Goal: Task Accomplishment & Management: Complete application form

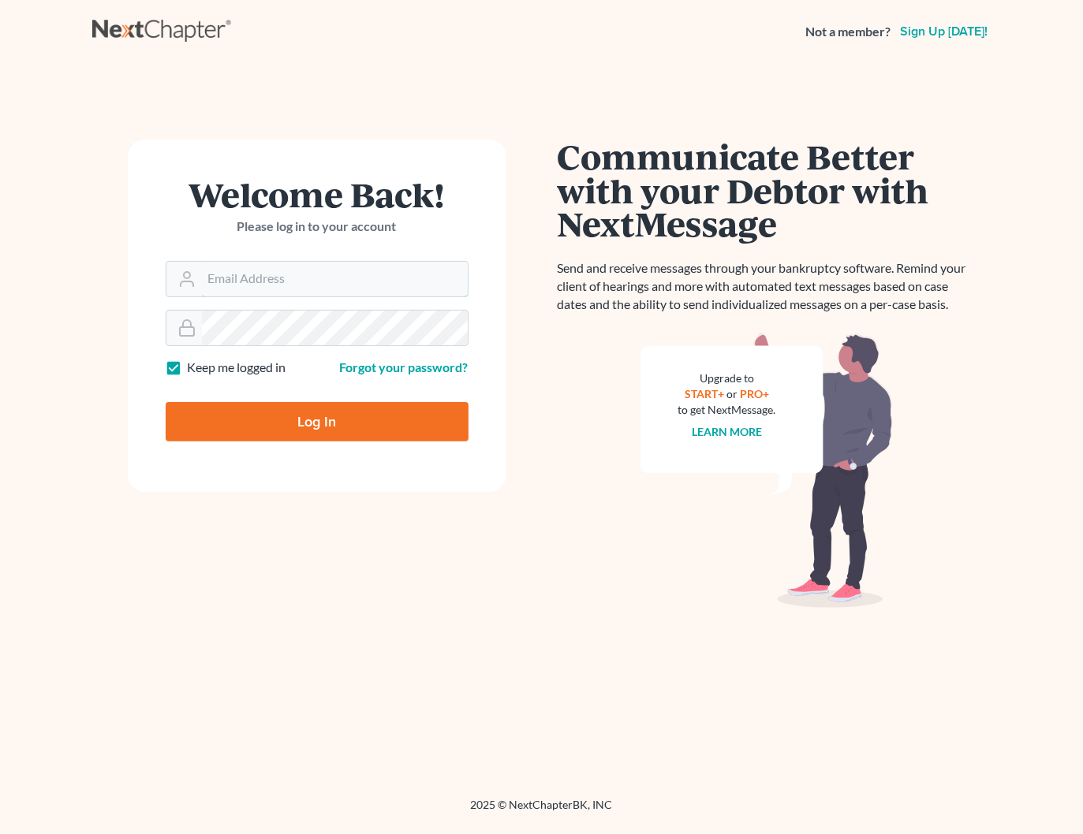
type input "[PERSON_NAME][EMAIL_ADDRESS][DOMAIN_NAME]"
click at [290, 421] on input "Log In" at bounding box center [317, 421] width 303 height 39
type input "Thinking..."
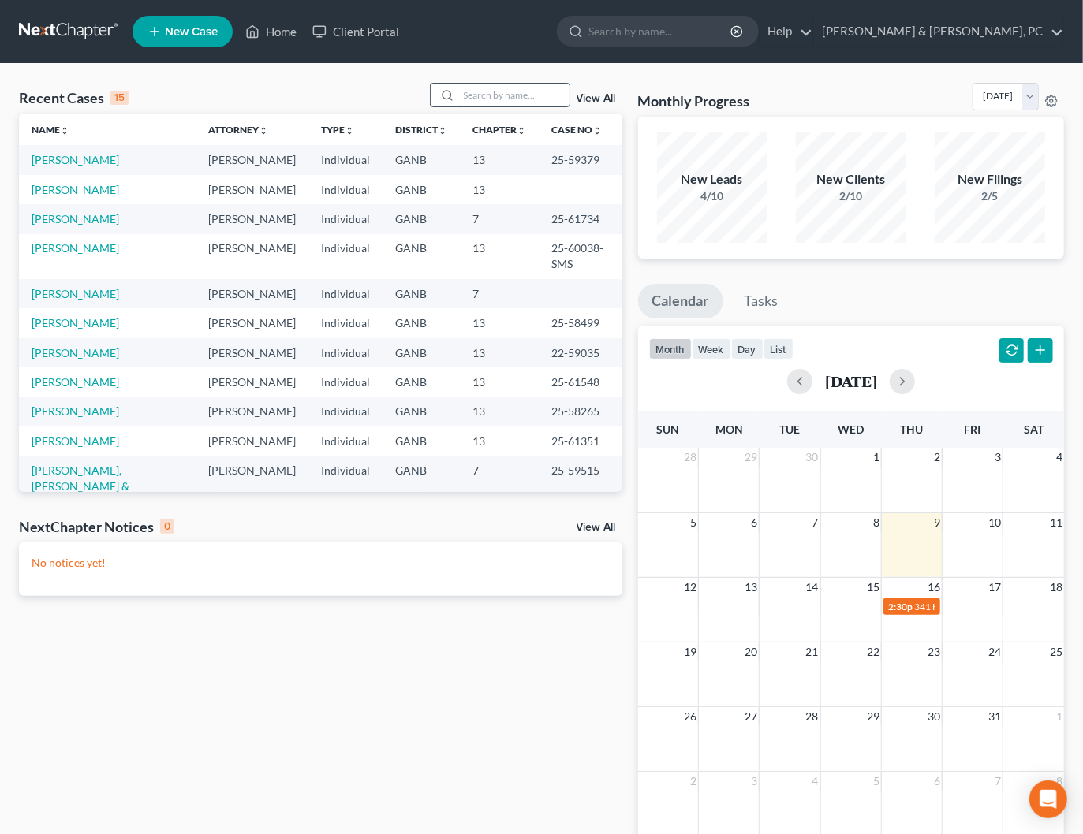
click at [522, 102] on input "search" at bounding box center [514, 95] width 110 height 23
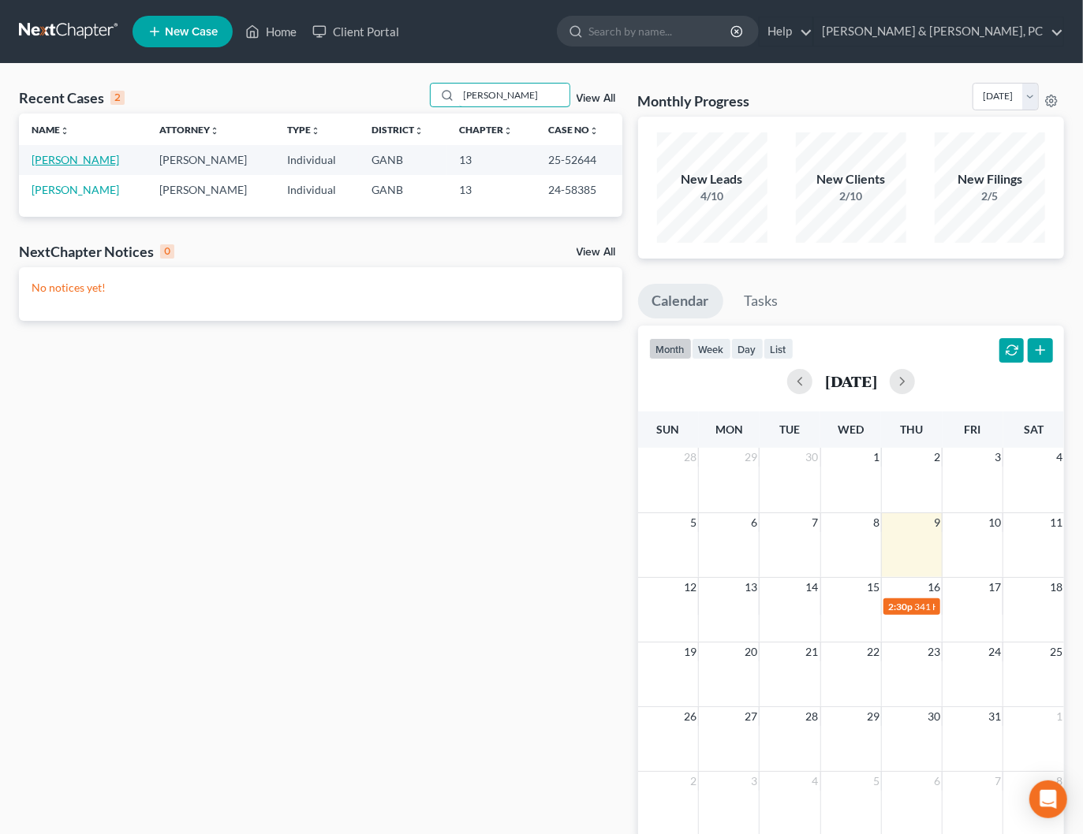
type input "sneed"
click at [88, 160] on link "Sneed, Eldrick" at bounding box center [76, 159] width 88 height 13
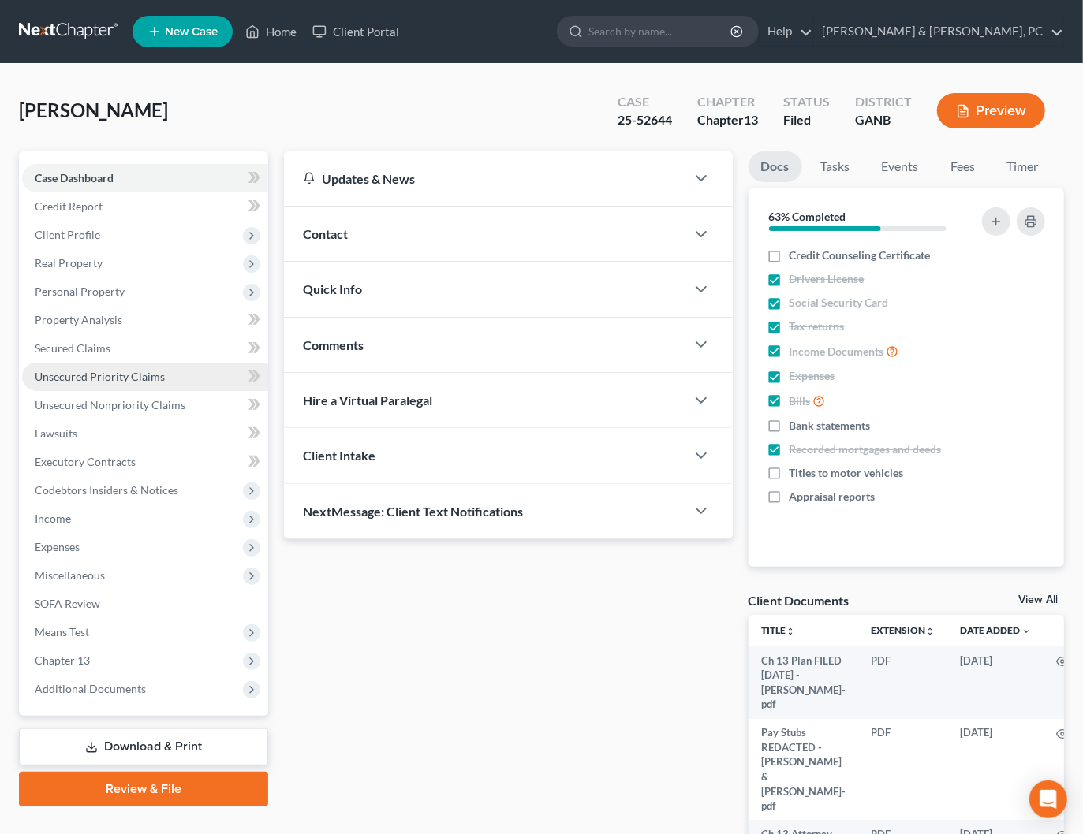
click at [105, 380] on span "Unsecured Priority Claims" at bounding box center [100, 376] width 130 height 13
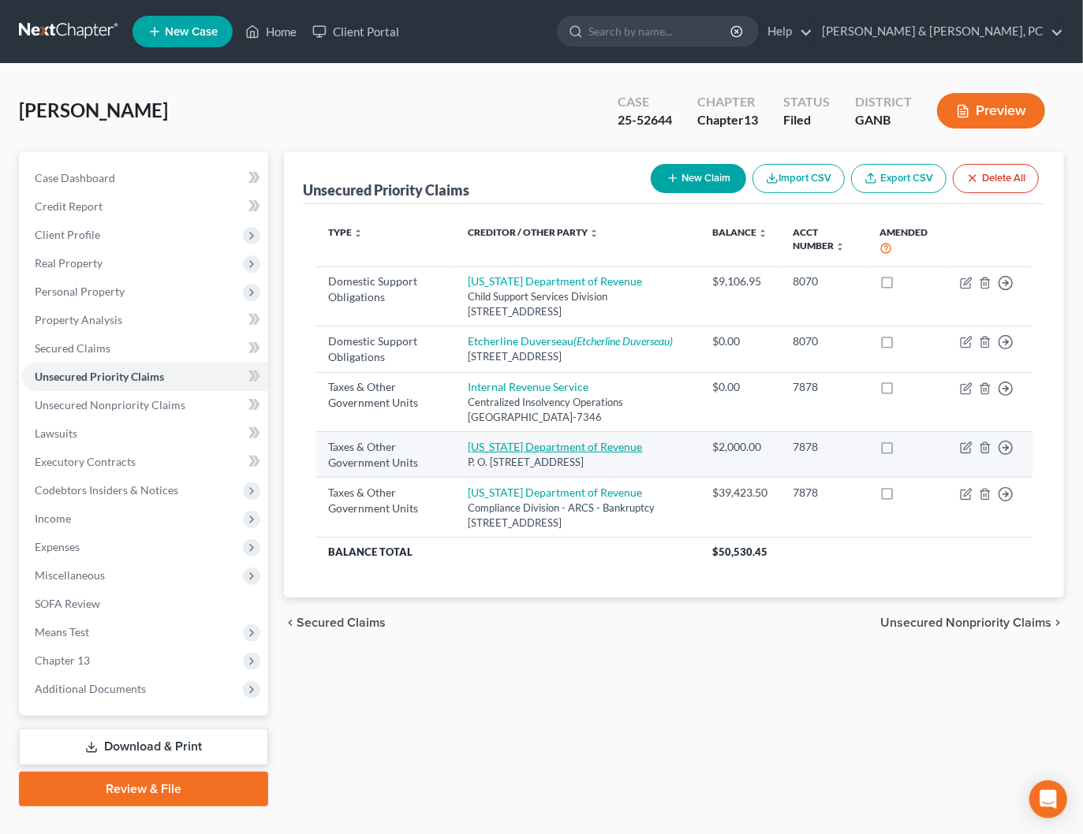
click at [518, 450] on link "Alabama Department of Revenue" at bounding box center [555, 446] width 174 height 13
select select "2"
select select "0"
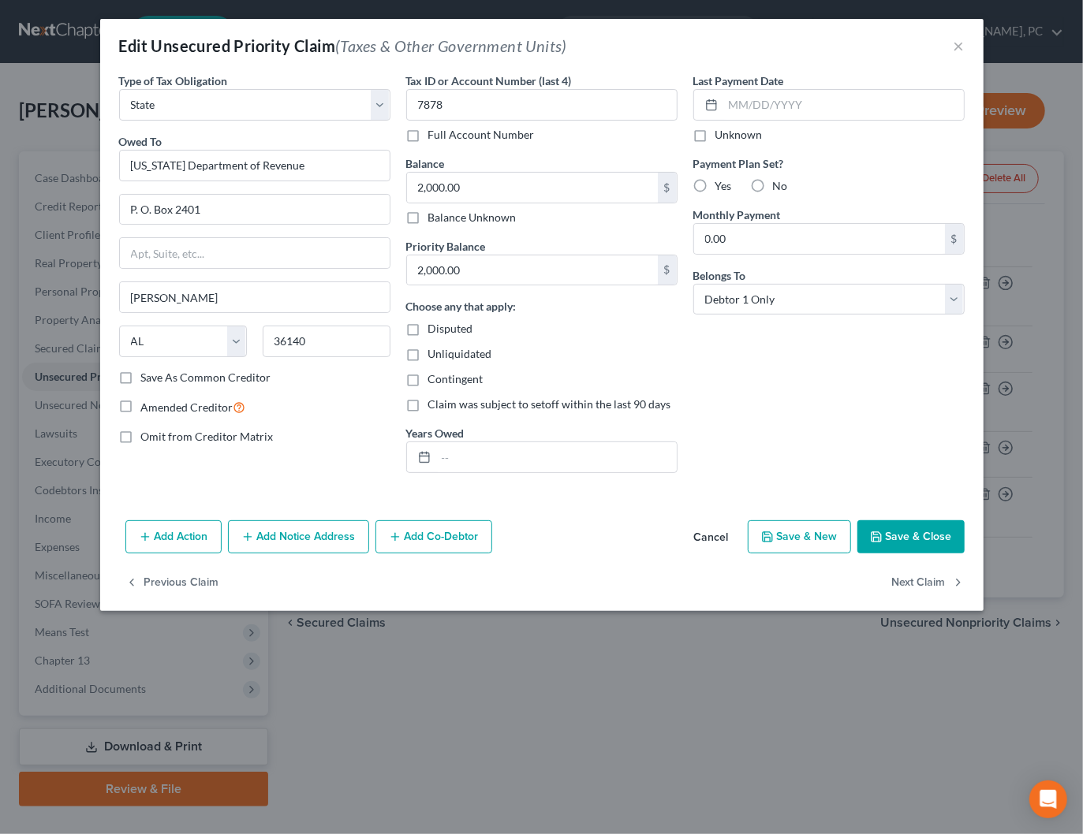
click at [737, 541] on button "Cancel" at bounding box center [711, 538] width 60 height 32
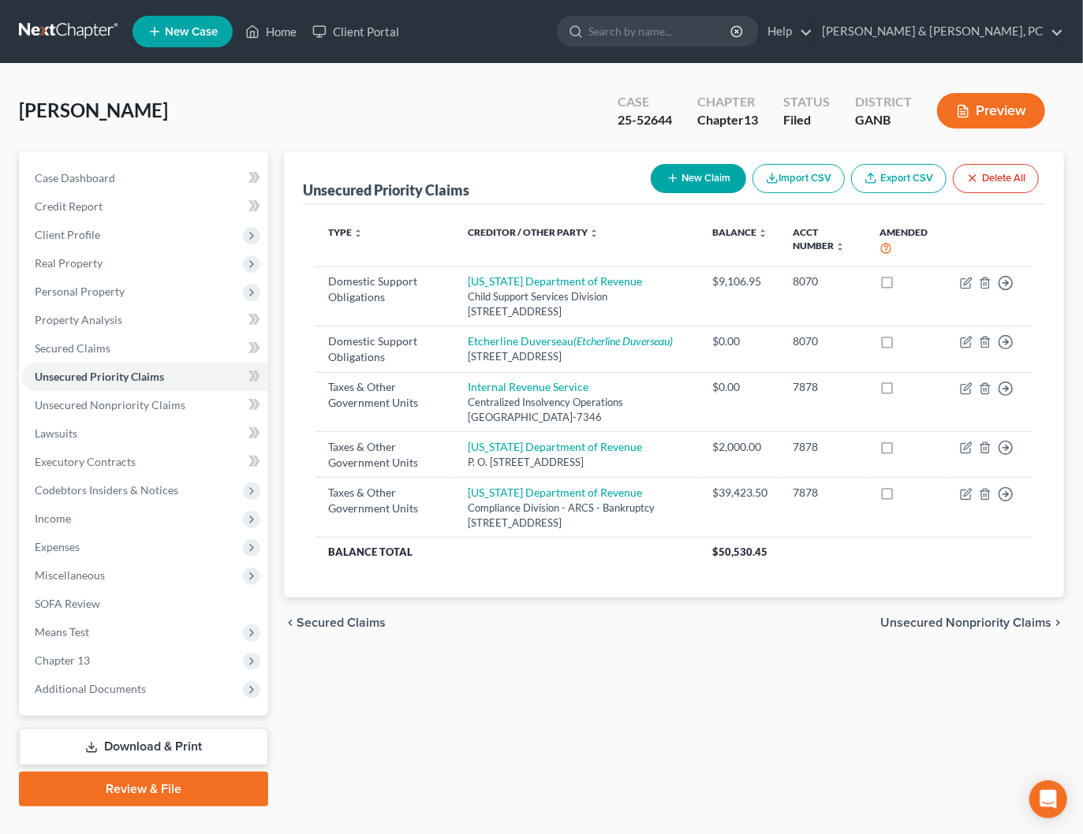
drag, startPoint x: 372, startPoint y: 632, endPoint x: 588, endPoint y: 606, distance: 216.9
click at [372, 629] on span "Secured Claims" at bounding box center [341, 623] width 89 height 13
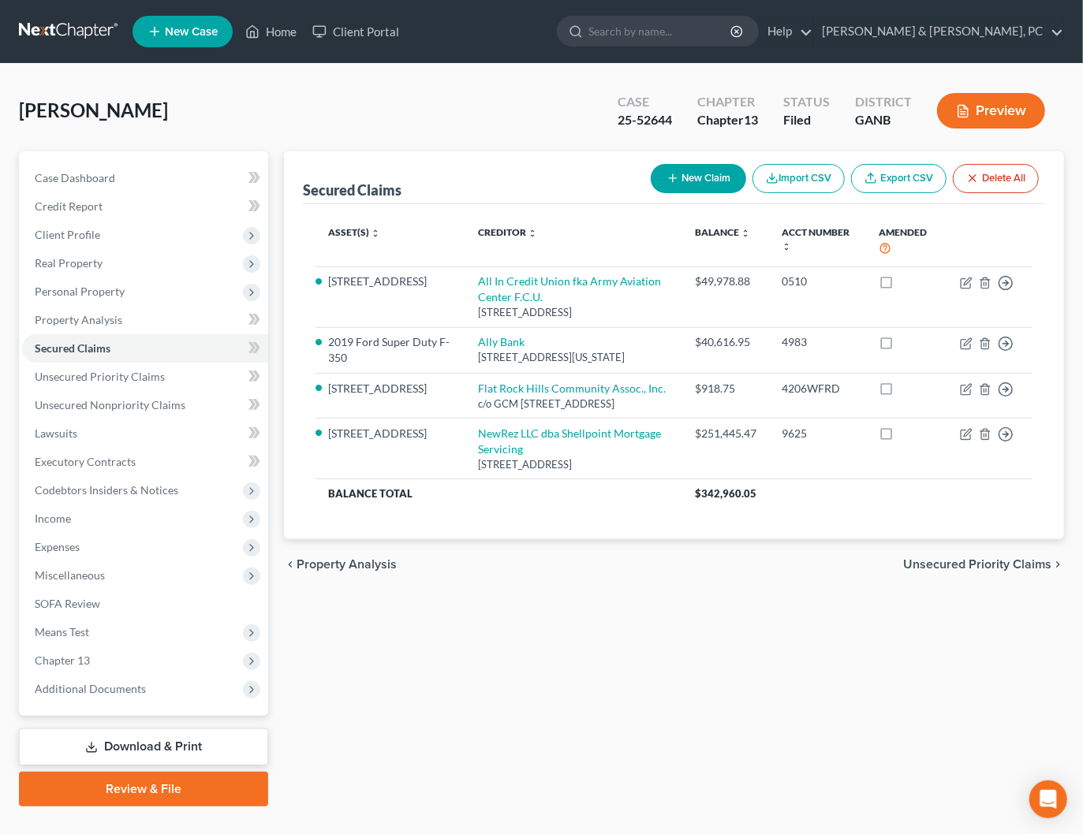
click at [983, 571] on span "Unsecured Priority Claims" at bounding box center [977, 564] width 148 height 13
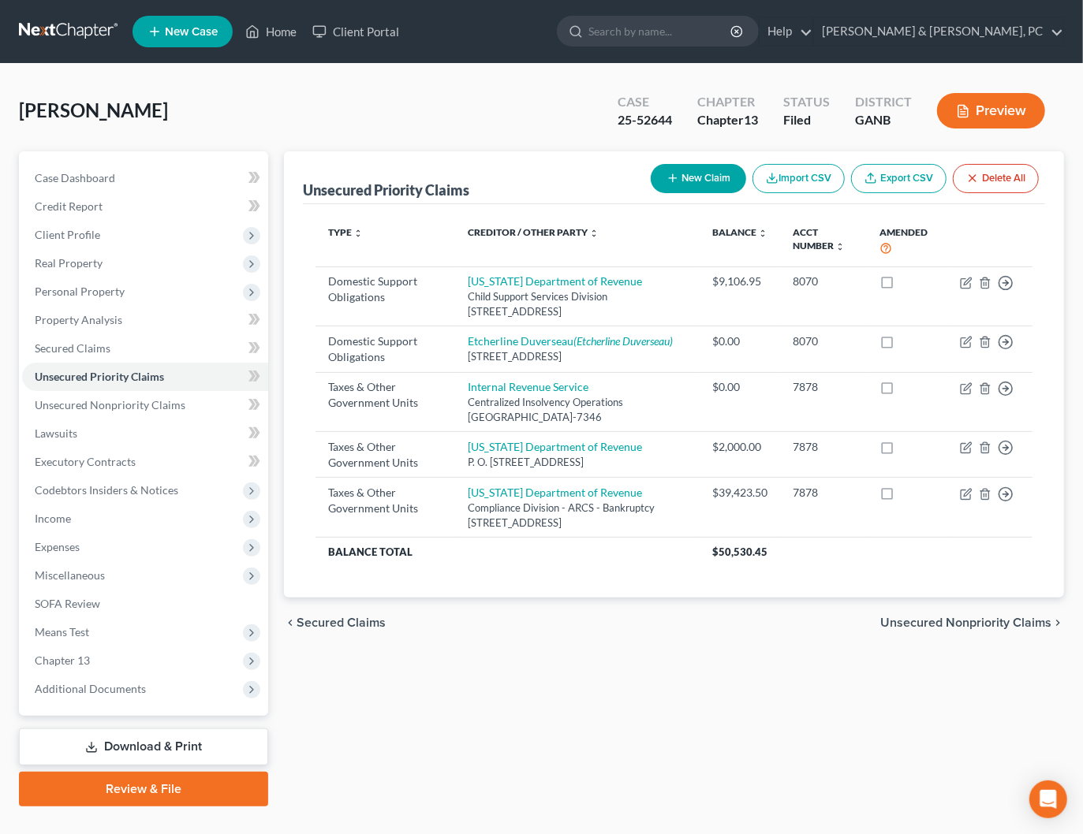
click at [946, 629] on span "Unsecured Nonpriority Claims" at bounding box center [965, 623] width 171 height 13
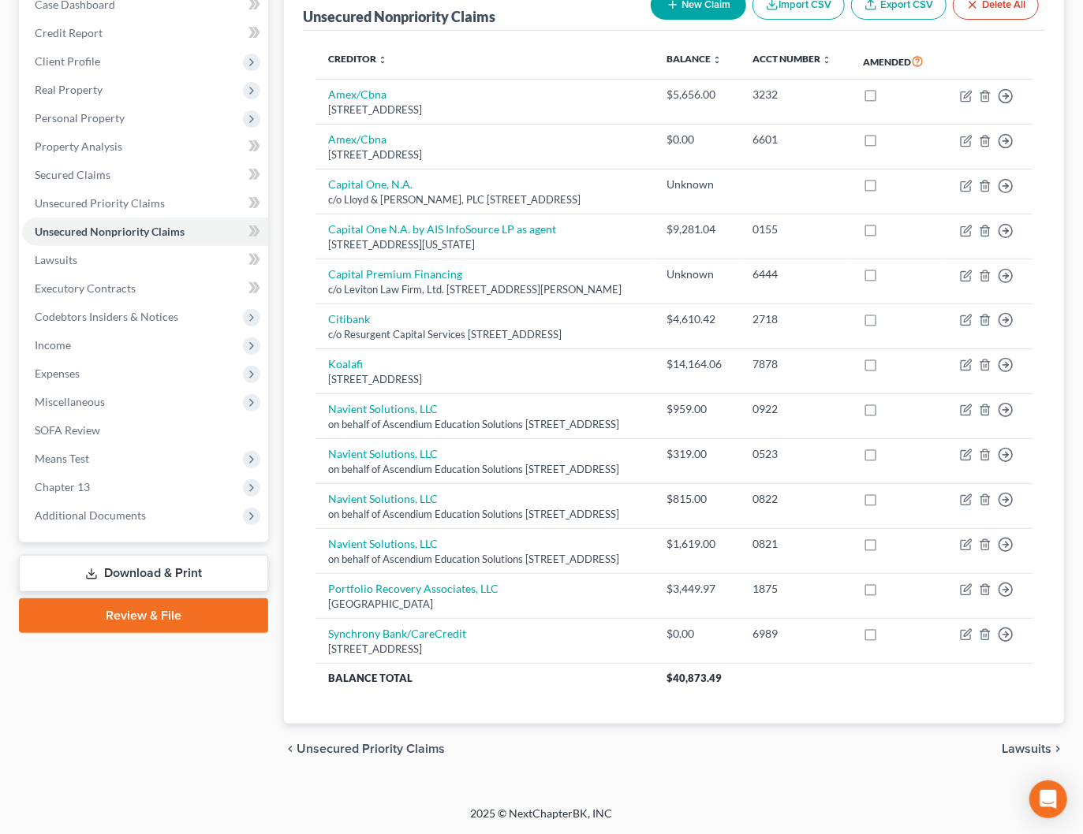
scroll to position [254, 0]
click at [103, 196] on span "Unsecured Priority Claims" at bounding box center [100, 202] width 130 height 13
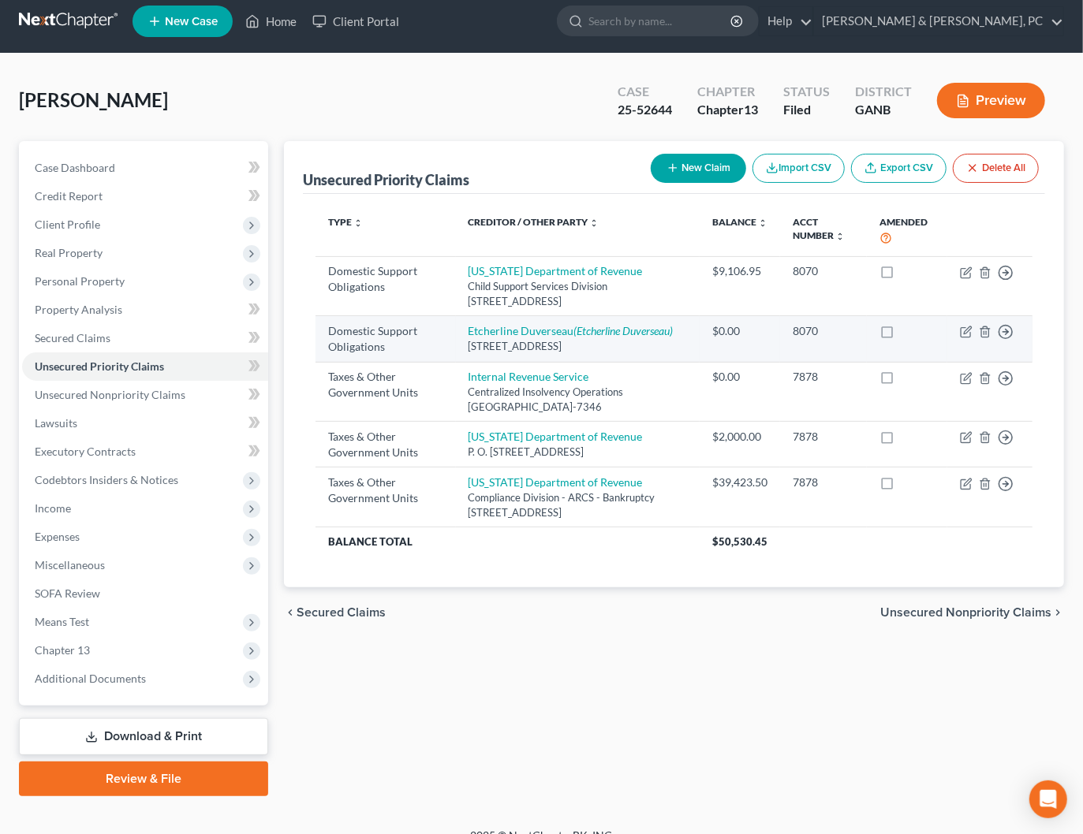
scroll to position [13, 0]
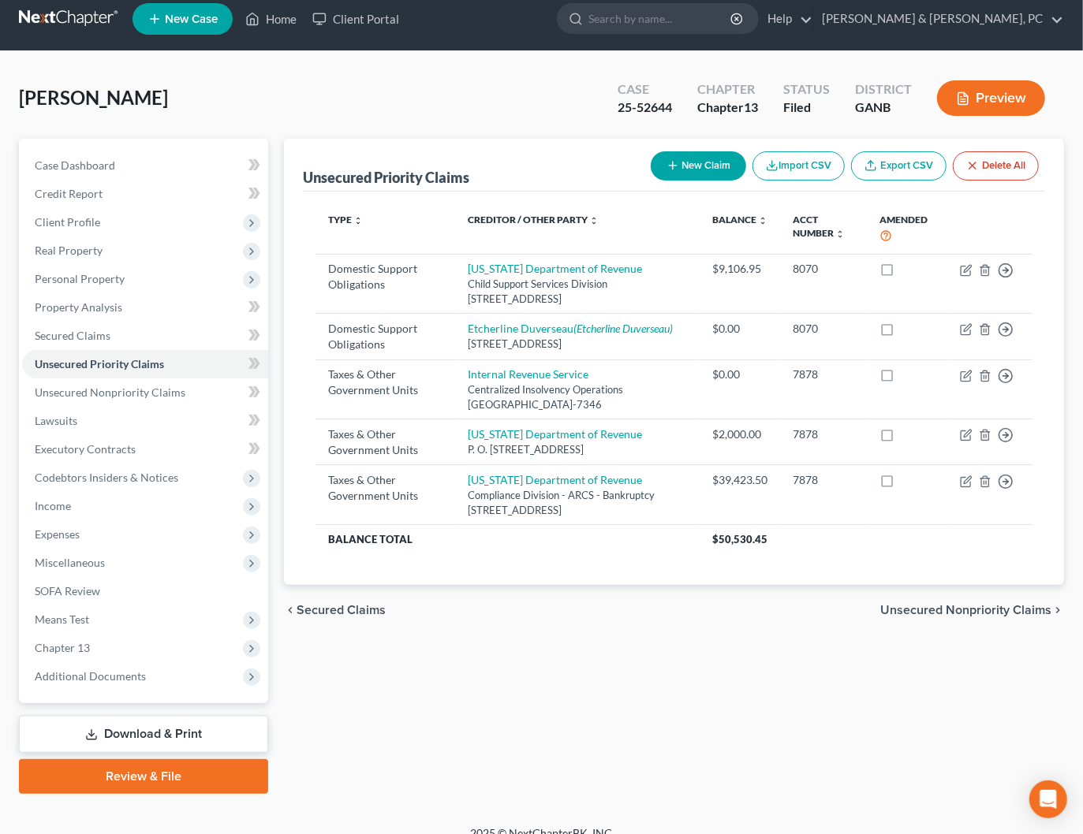
click at [65, 24] on link at bounding box center [69, 19] width 101 height 28
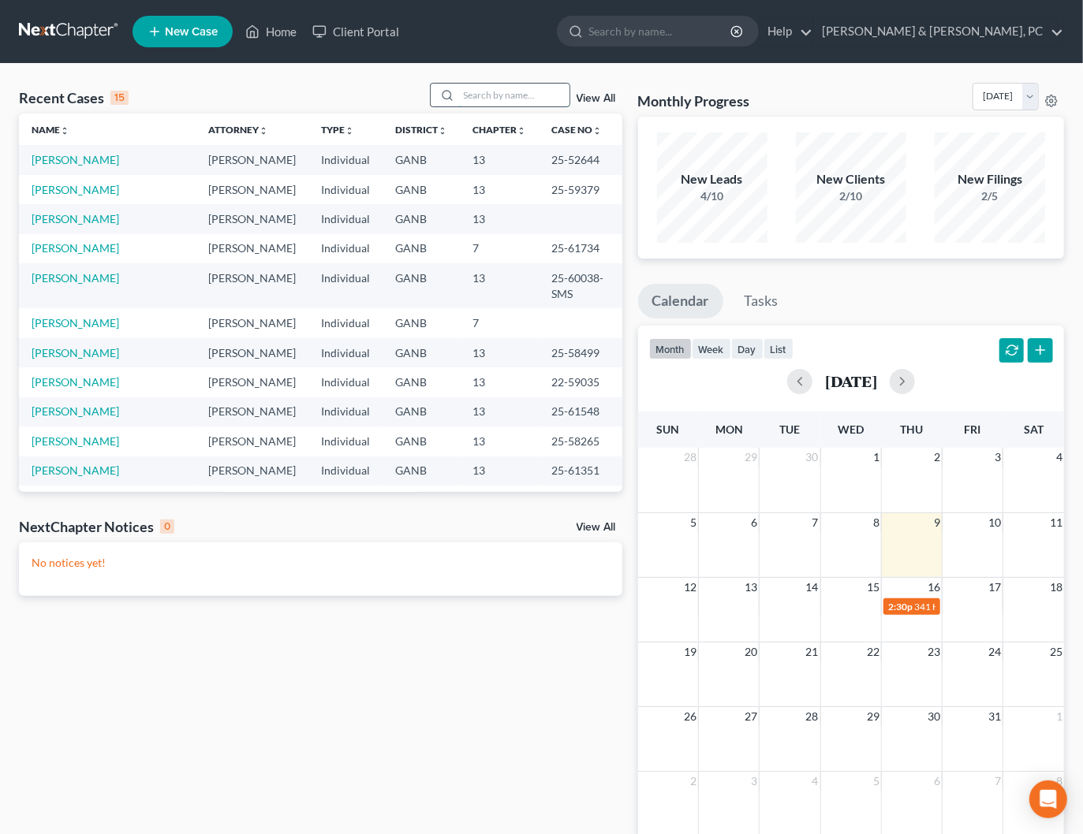
click at [470, 99] on input "search" at bounding box center [514, 95] width 110 height 23
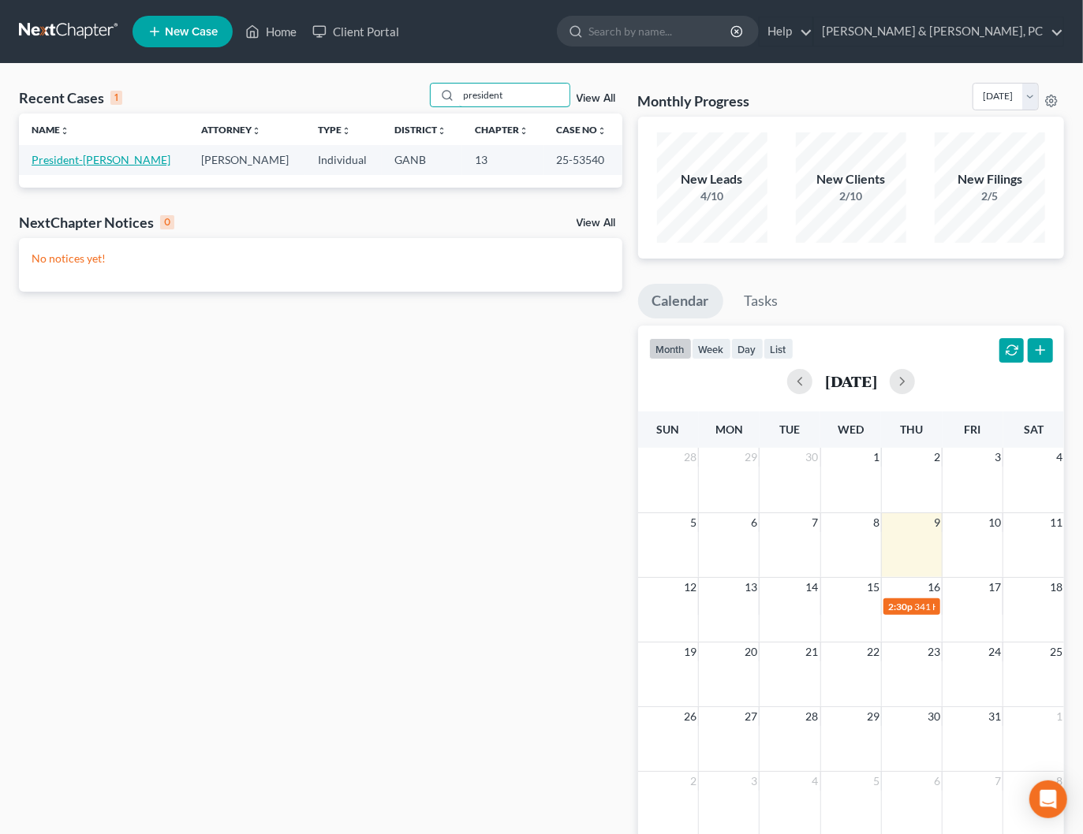
type input "president"
click at [109, 160] on link "President-[PERSON_NAME]" at bounding box center [101, 159] width 139 height 13
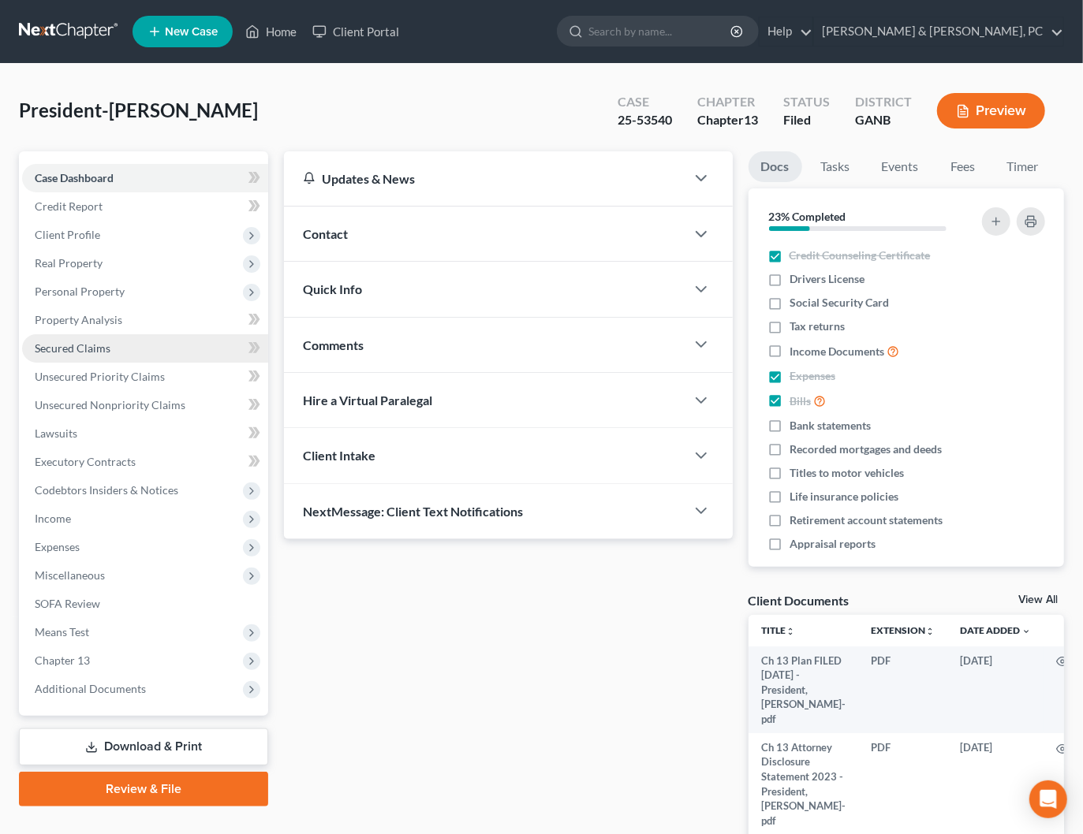
click at [40, 348] on span "Secured Claims" at bounding box center [73, 347] width 76 height 13
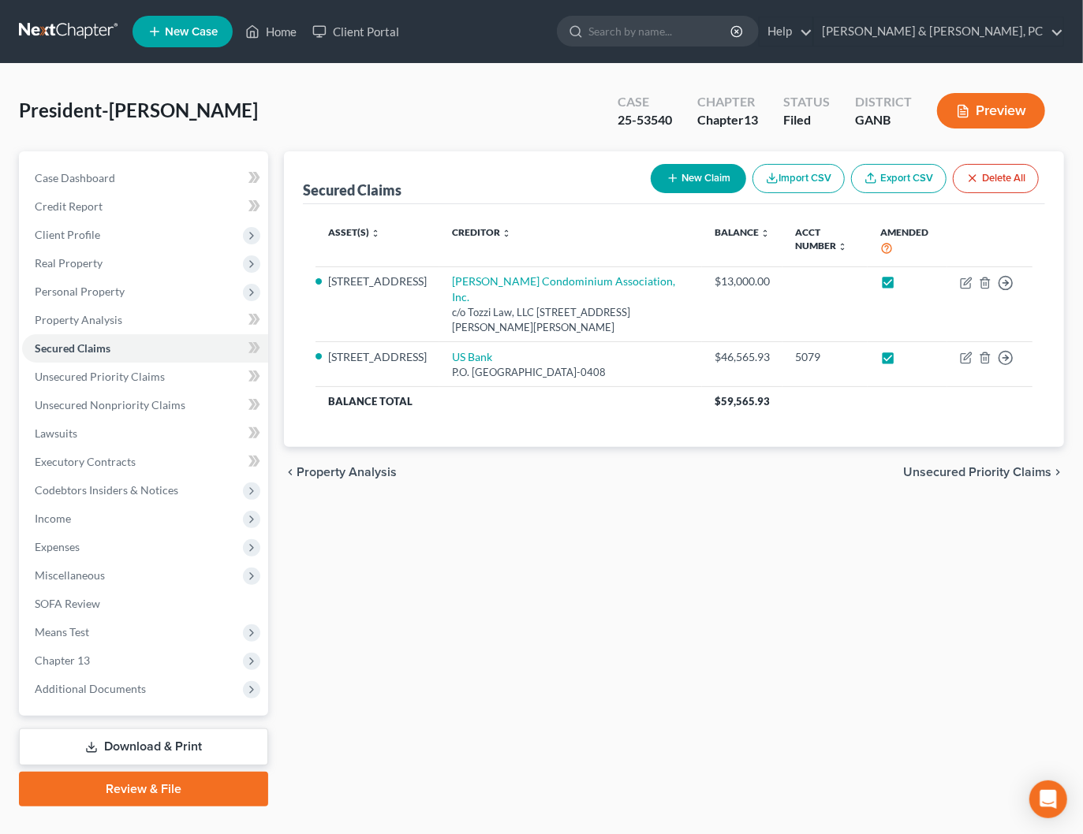
click at [994, 466] on span "Unsecured Priority Claims" at bounding box center [977, 472] width 148 height 13
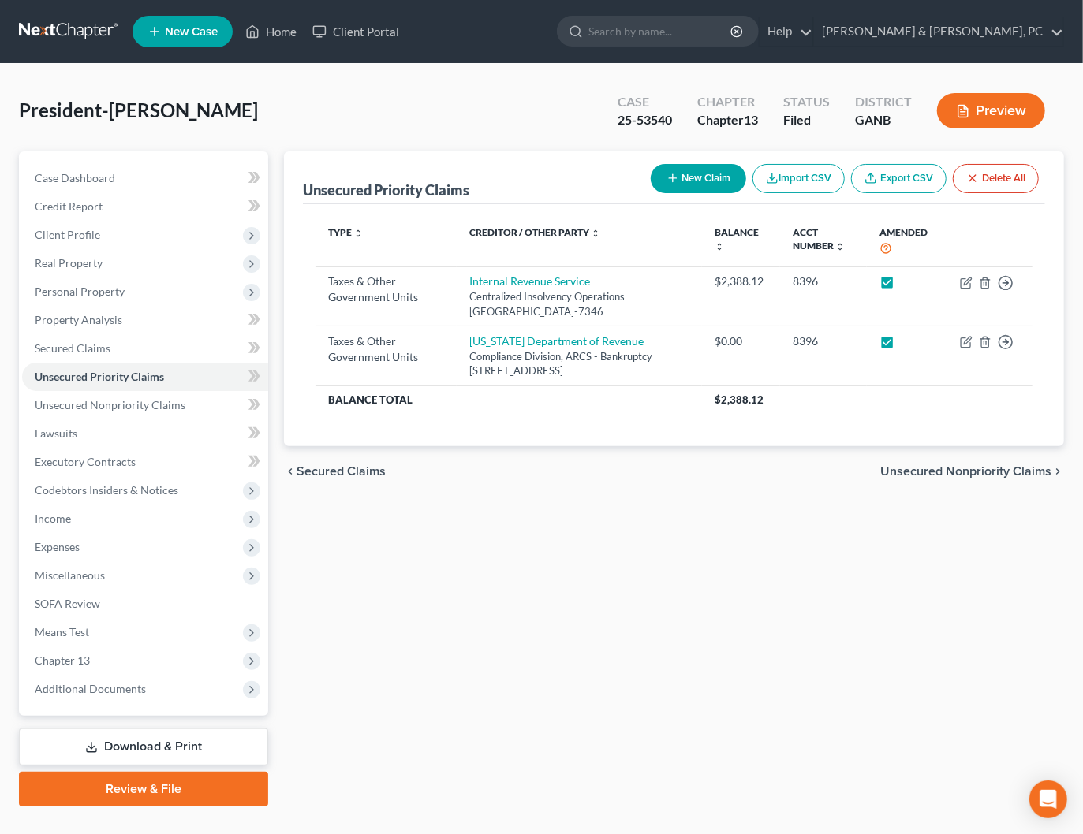
click at [342, 478] on span "Secured Claims" at bounding box center [341, 471] width 89 height 13
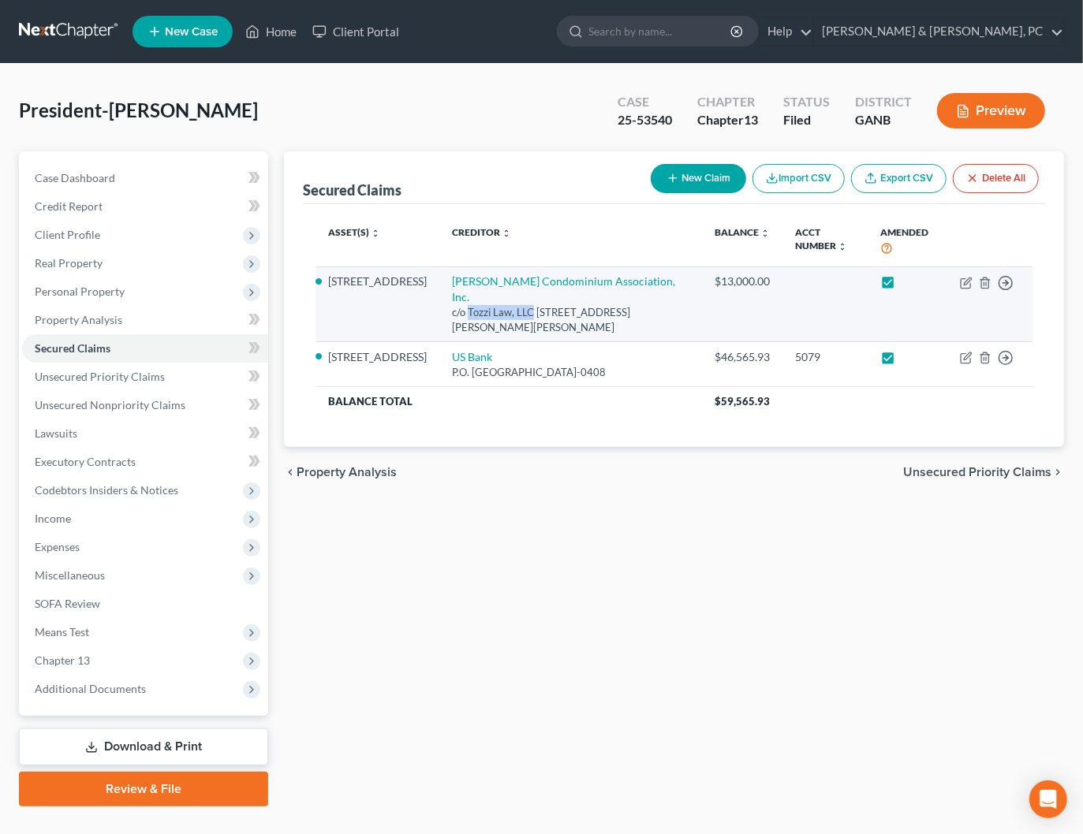
drag, startPoint x: 510, startPoint y: 295, endPoint x: 448, endPoint y: 296, distance: 62.3
click at [452, 305] on div "c/o Tozzi Law, LLC 150 E. Ponce de Leon Ave., Suite 200, Decatur, GA 30030" at bounding box center [570, 319] width 237 height 29
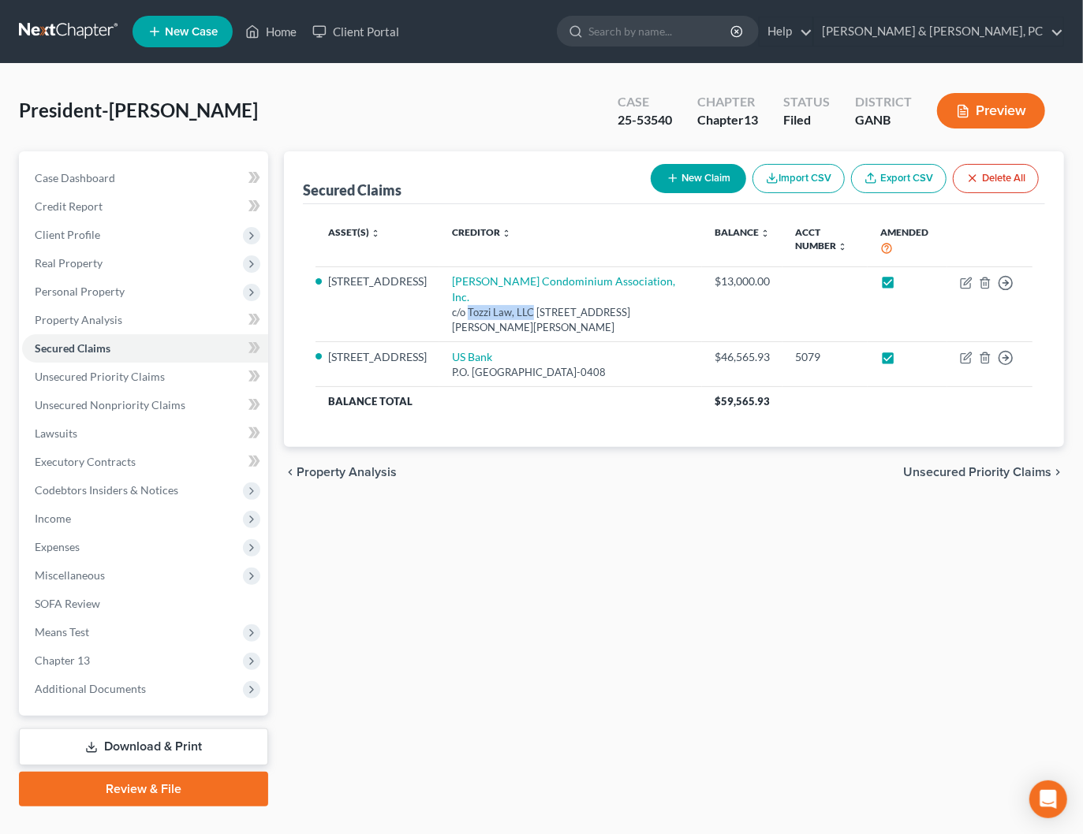
copy div "Tozzi Law, LLC"
click at [553, 447] on div "chevron_left Property Analysis Unsecured Priority Claims chevron_right" at bounding box center [674, 472] width 780 height 50
click at [991, 29] on link "Blevins & Hong, PC" at bounding box center [938, 31] width 249 height 28
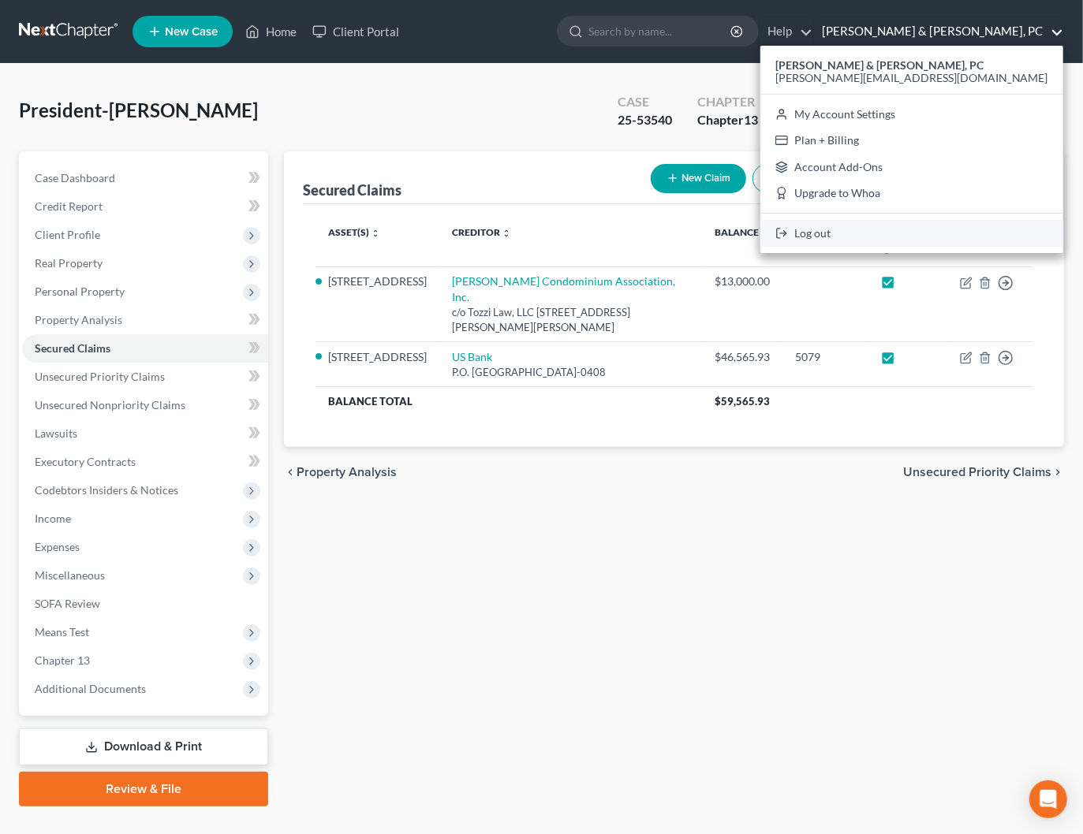
click at [969, 234] on link "Log out" at bounding box center [911, 233] width 303 height 27
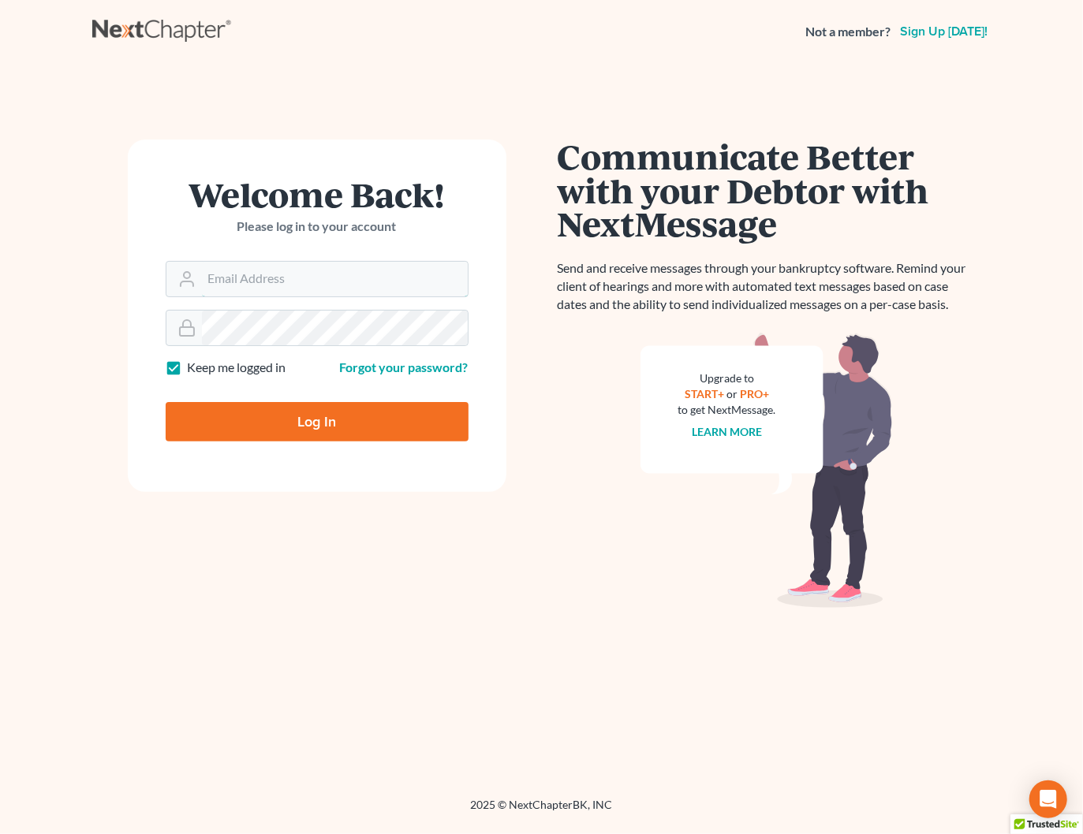
type input "[PERSON_NAME][EMAIL_ADDRESS][DOMAIN_NAME]"
click at [334, 425] on input "Log In" at bounding box center [317, 421] width 303 height 39
type input "Thinking..."
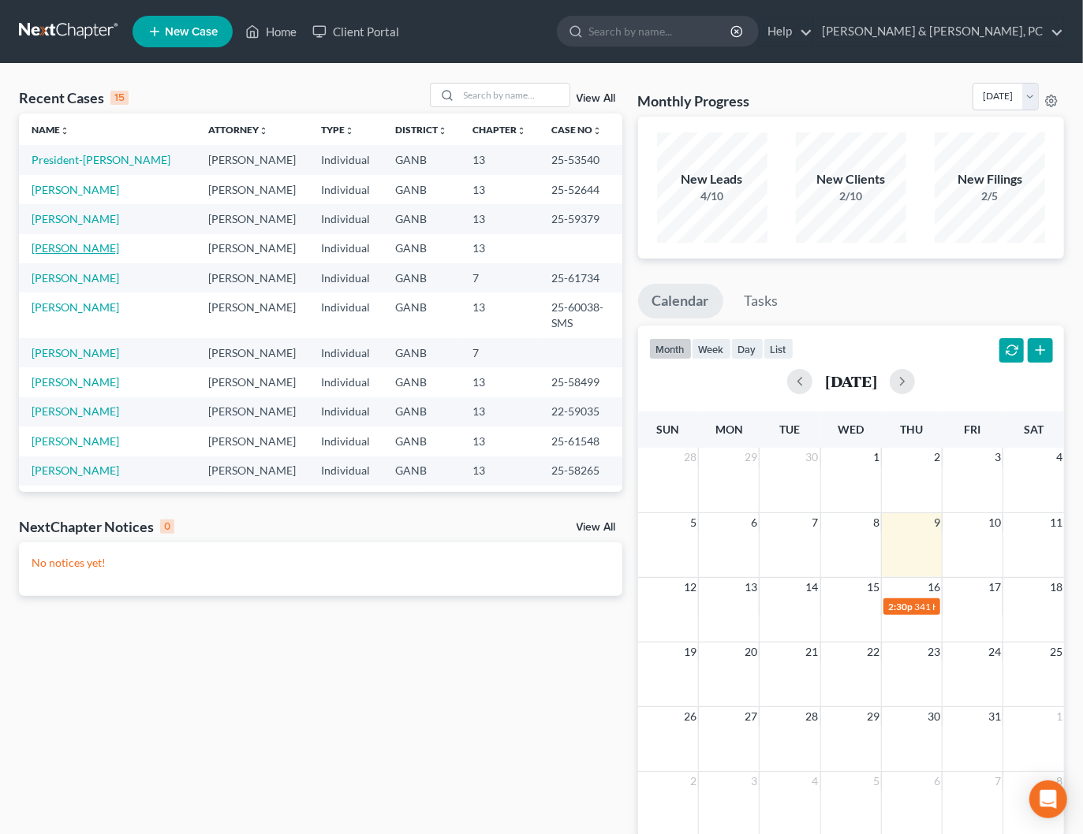
click at [69, 250] on link "[PERSON_NAME]" at bounding box center [76, 247] width 88 height 13
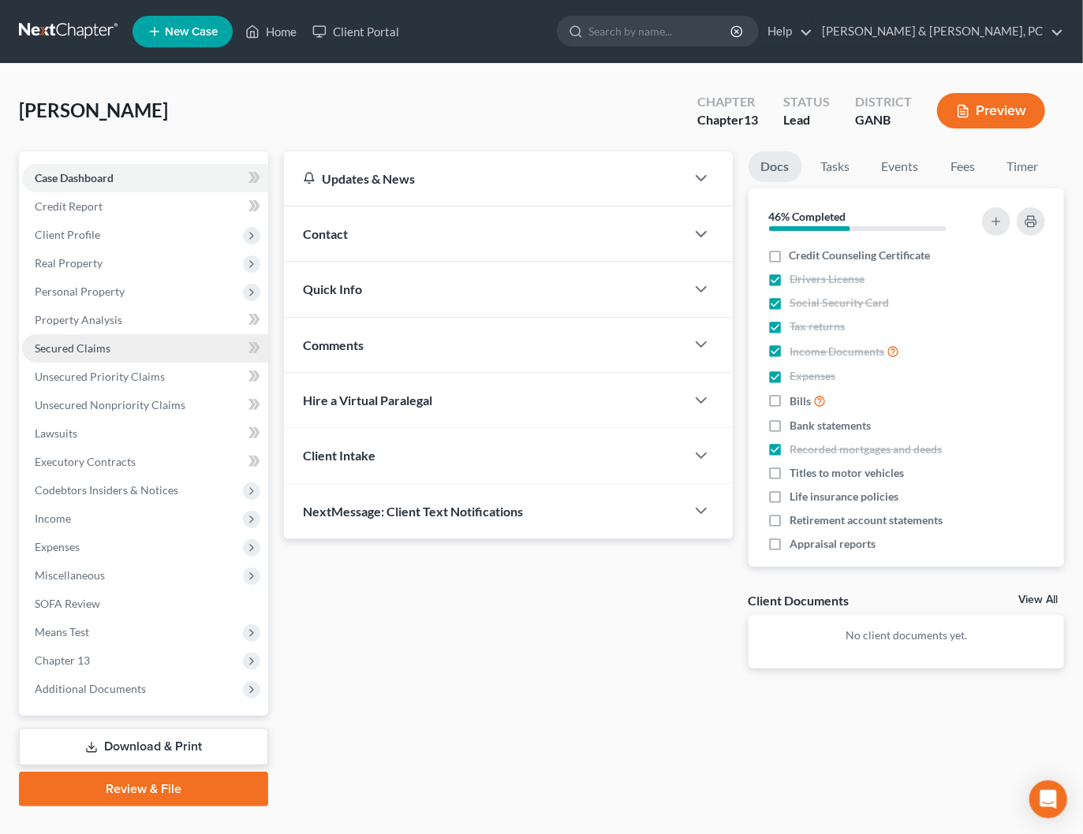
click at [82, 352] on span "Secured Claims" at bounding box center [73, 347] width 76 height 13
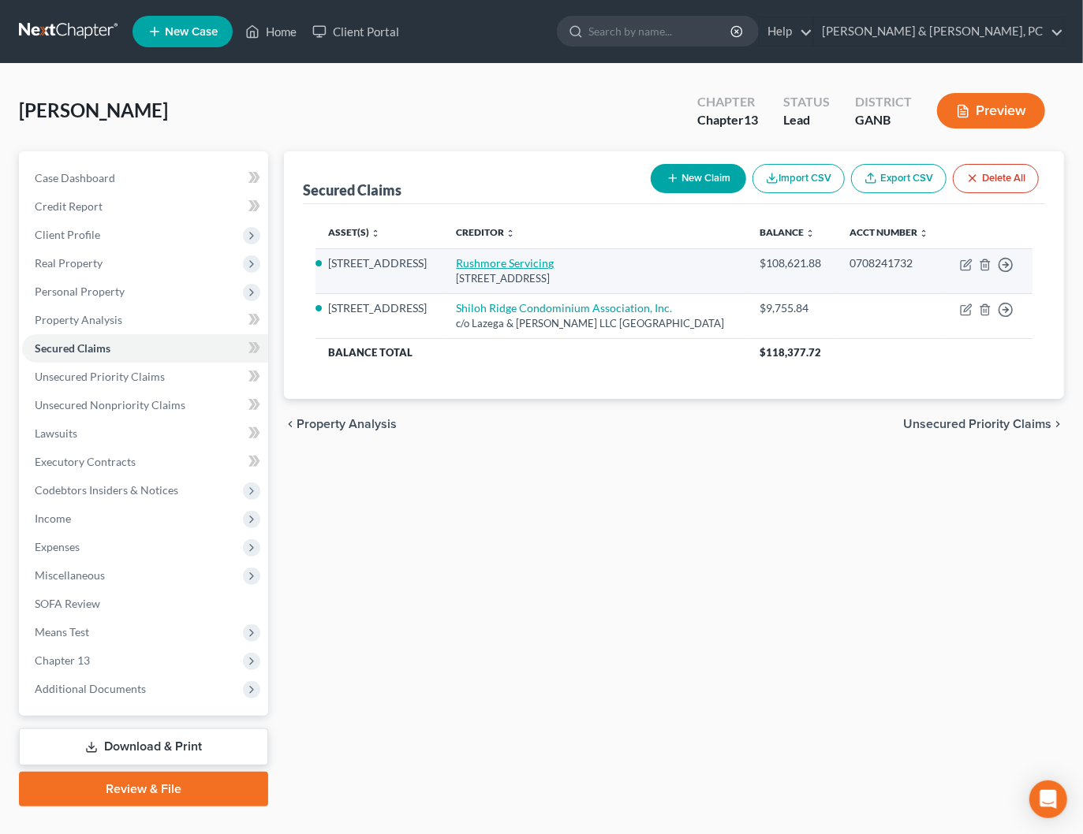
click at [529, 270] on link "Rushmore Servicing" at bounding box center [506, 262] width 98 height 13
select select "45"
select select "4"
select select "0"
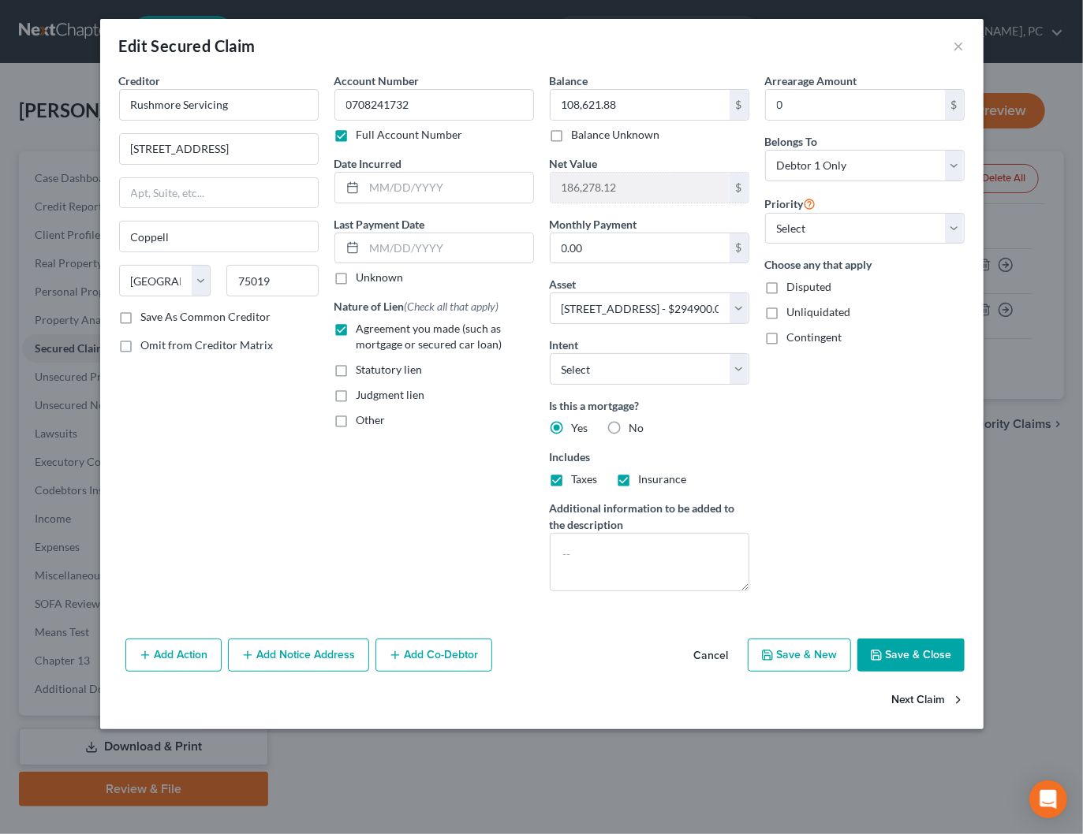
click at [912, 698] on button "Next Claim" at bounding box center [928, 701] width 73 height 33
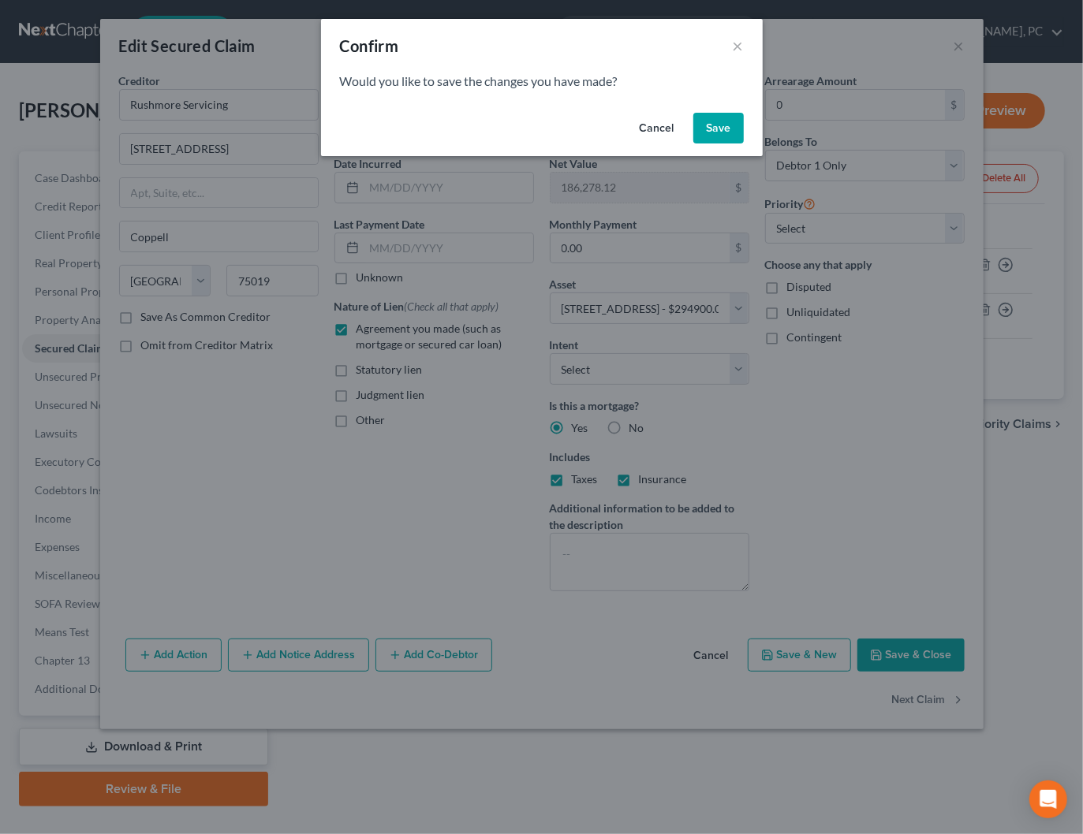
click at [727, 111] on div "Cancel Save" at bounding box center [542, 131] width 442 height 50
click at [720, 122] on button "Save" at bounding box center [718, 129] width 50 height 32
select select
select select "10"
select select "4"
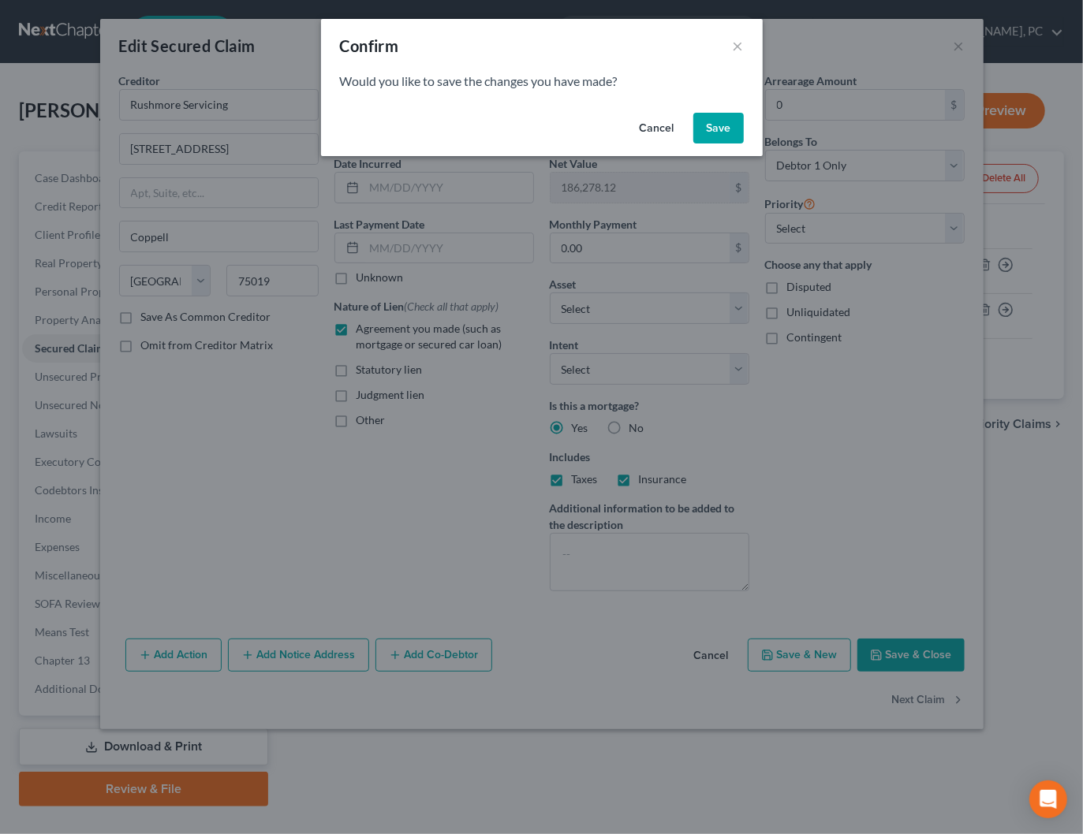
select select "2"
select select "0"
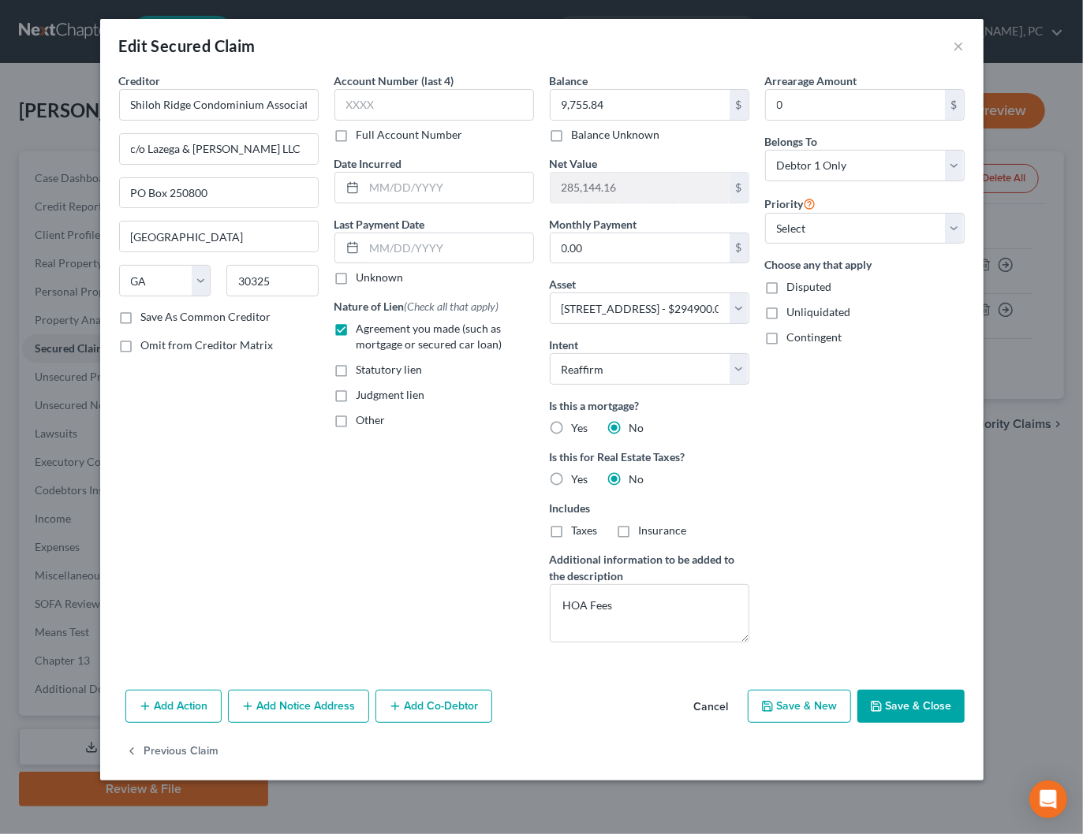
select select "4"
click at [725, 698] on button "Cancel" at bounding box center [711, 708] width 60 height 32
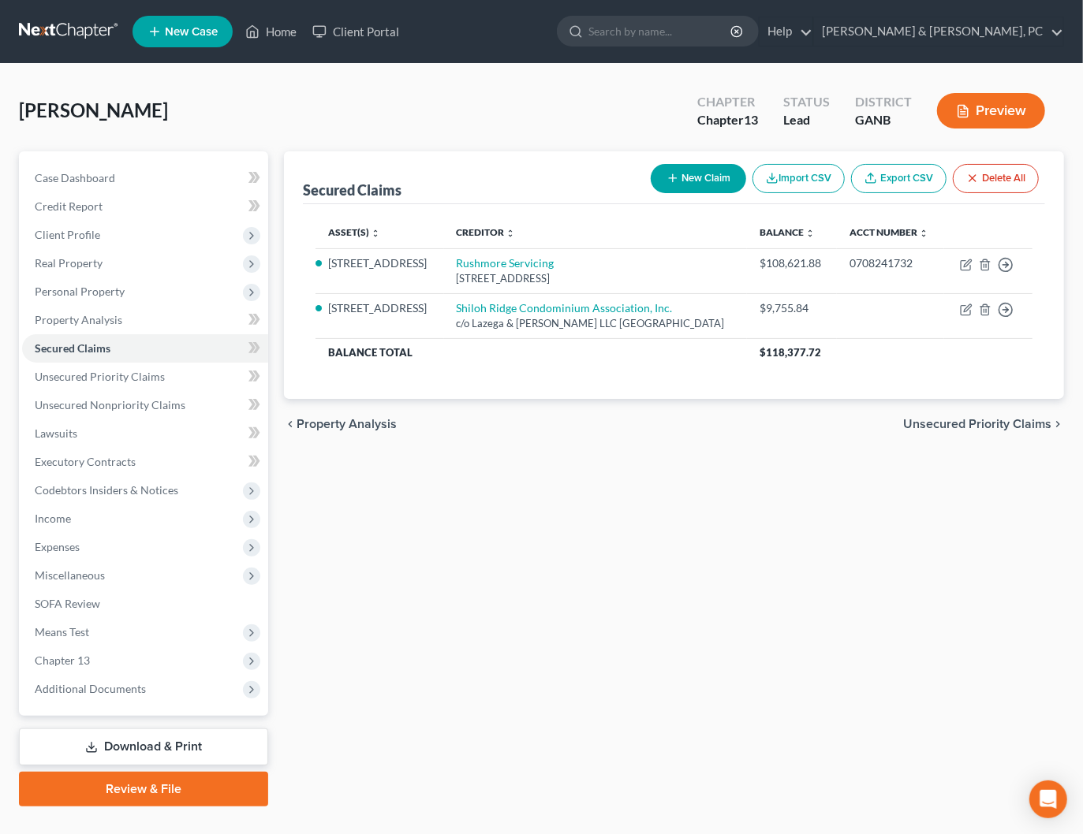
click at [933, 431] on span "Unsecured Priority Claims" at bounding box center [977, 424] width 148 height 13
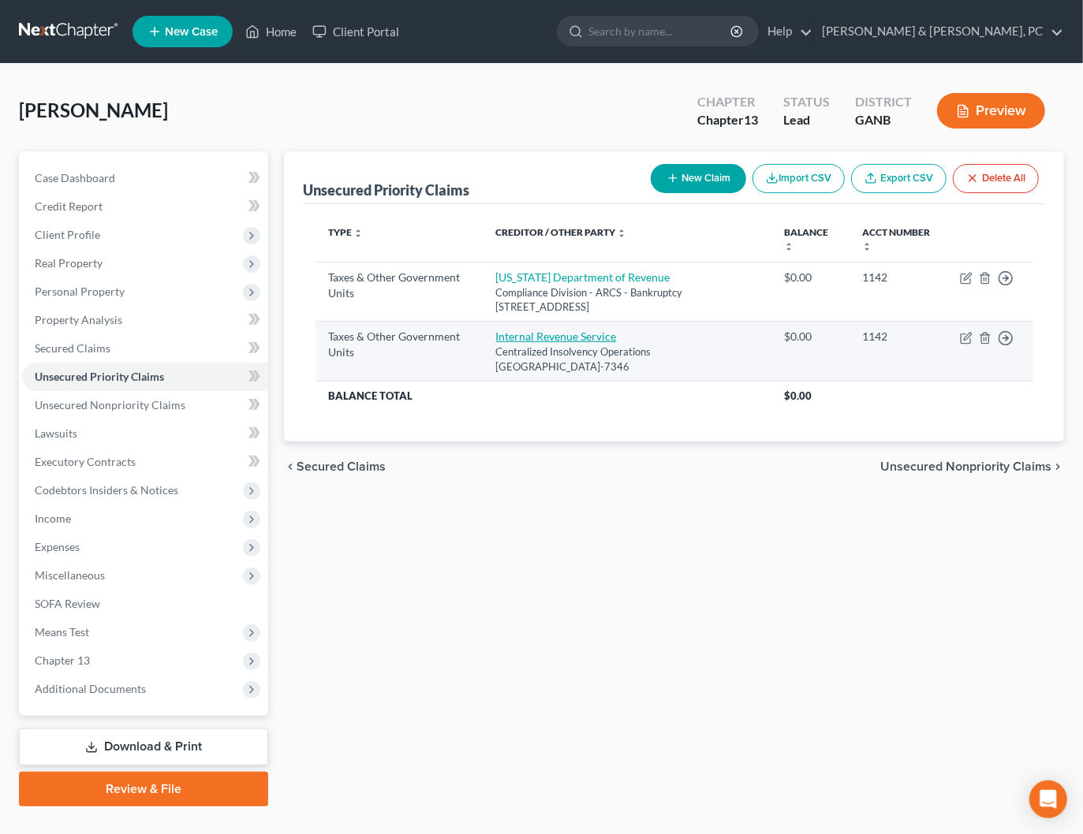
click at [546, 330] on link "Internal Revenue Service" at bounding box center [556, 336] width 121 height 13
select select "0"
select select "39"
select select "0"
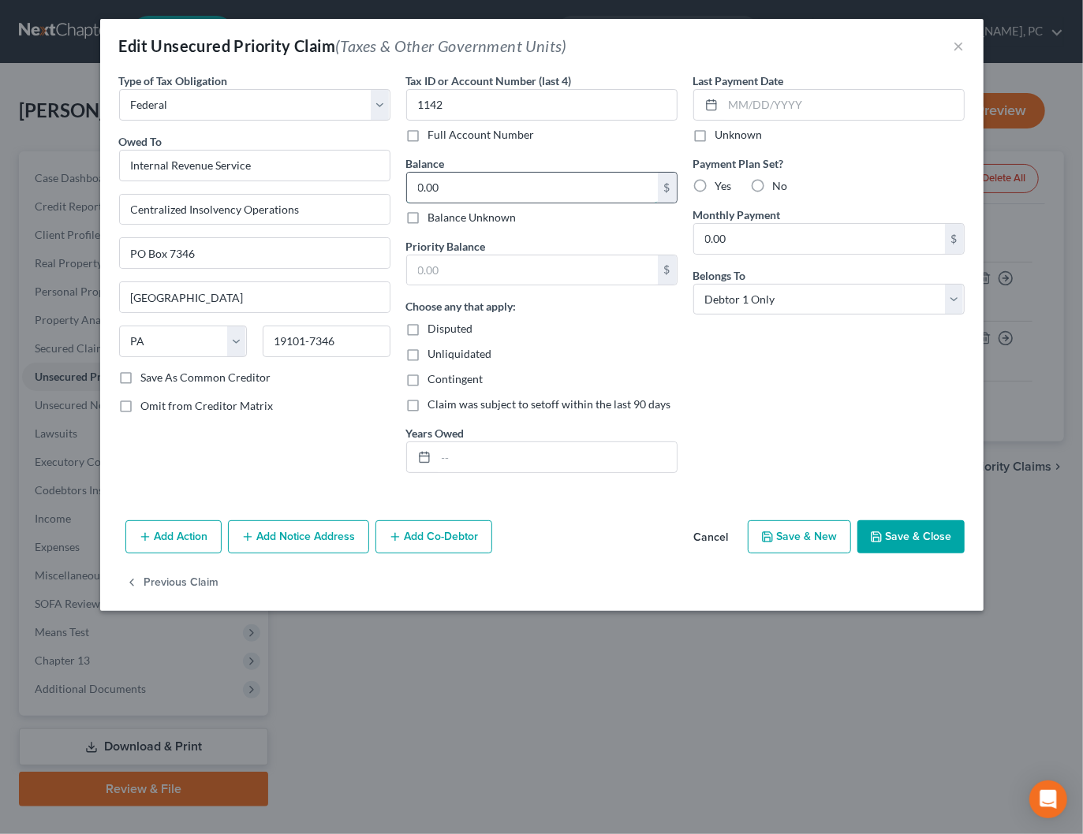
click at [476, 183] on input "0.00" at bounding box center [532, 188] width 251 height 30
type input "375"
click at [748, 367] on div "Last Payment Date Unknown Payment Plan Set? Yes No Monthly Payment 0.00 $ Belon…" at bounding box center [828, 279] width 287 height 413
click at [535, 456] on input "text" at bounding box center [556, 457] width 241 height 30
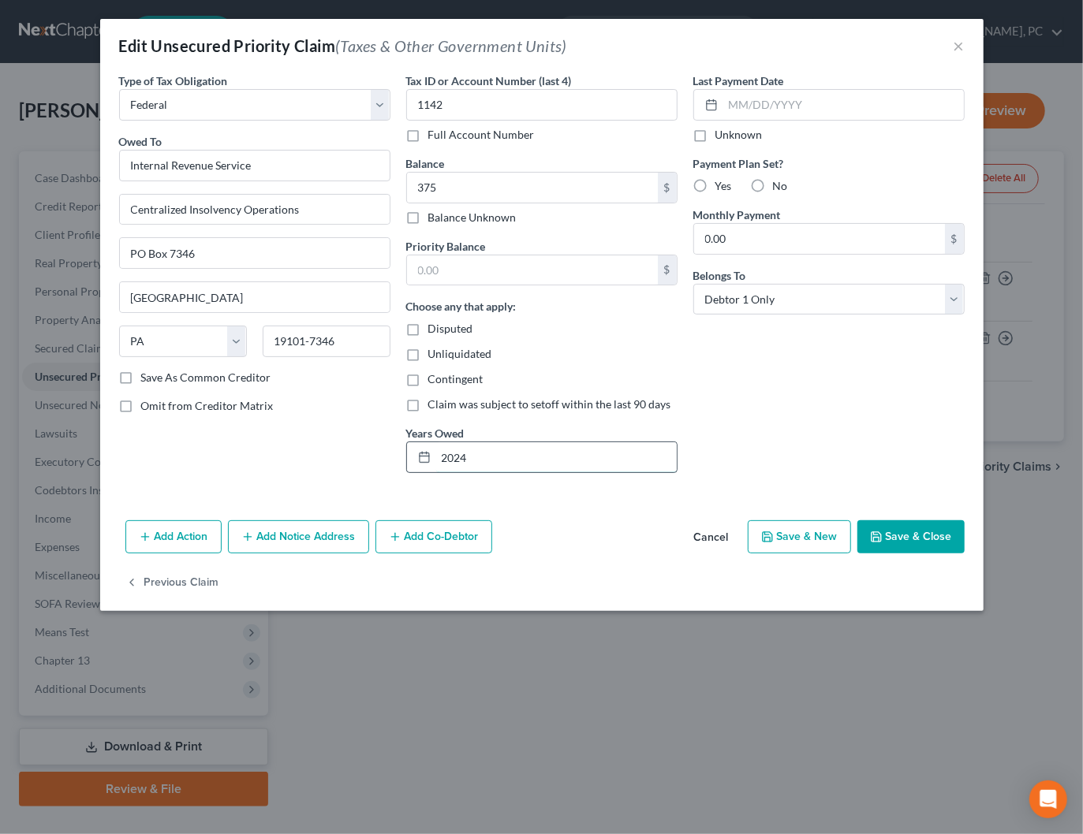
click at [442, 458] on input "2024" at bounding box center [556, 457] width 241 height 30
type input "2023, 2024"
click at [883, 526] on button "Save & Close" at bounding box center [910, 536] width 107 height 33
type input "375.00"
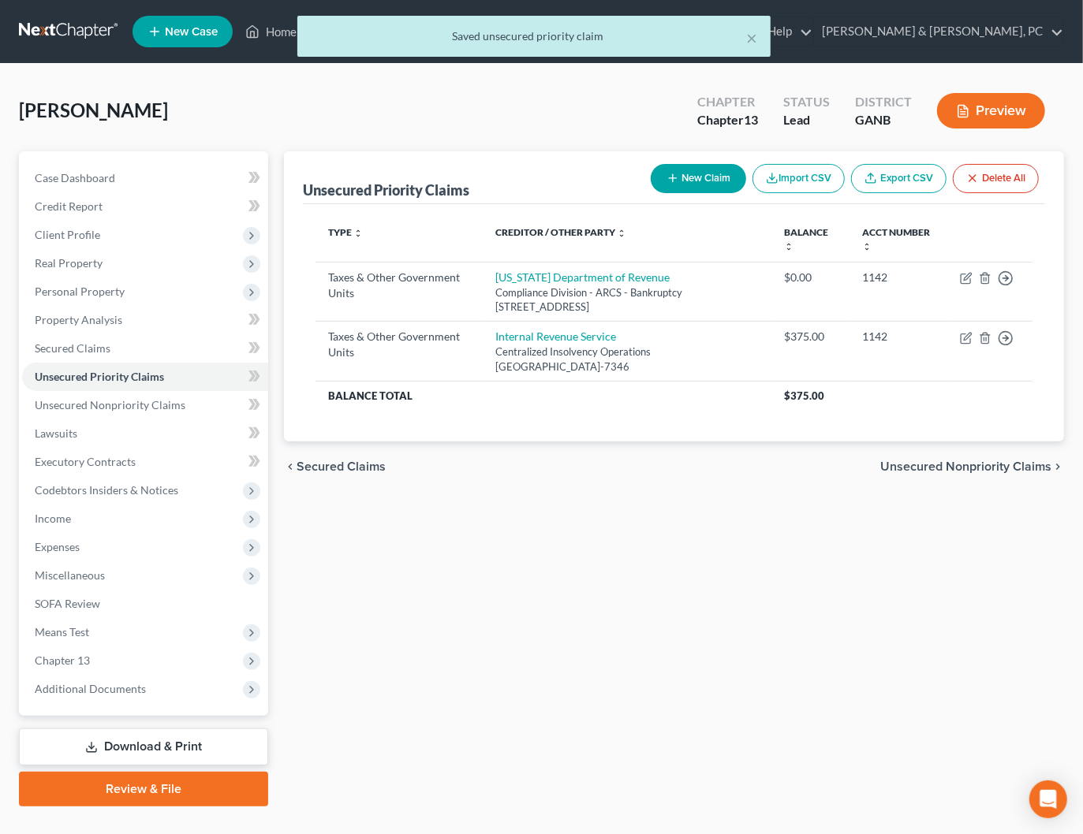
click at [990, 461] on span "Unsecured Nonpriority Claims" at bounding box center [965, 467] width 171 height 13
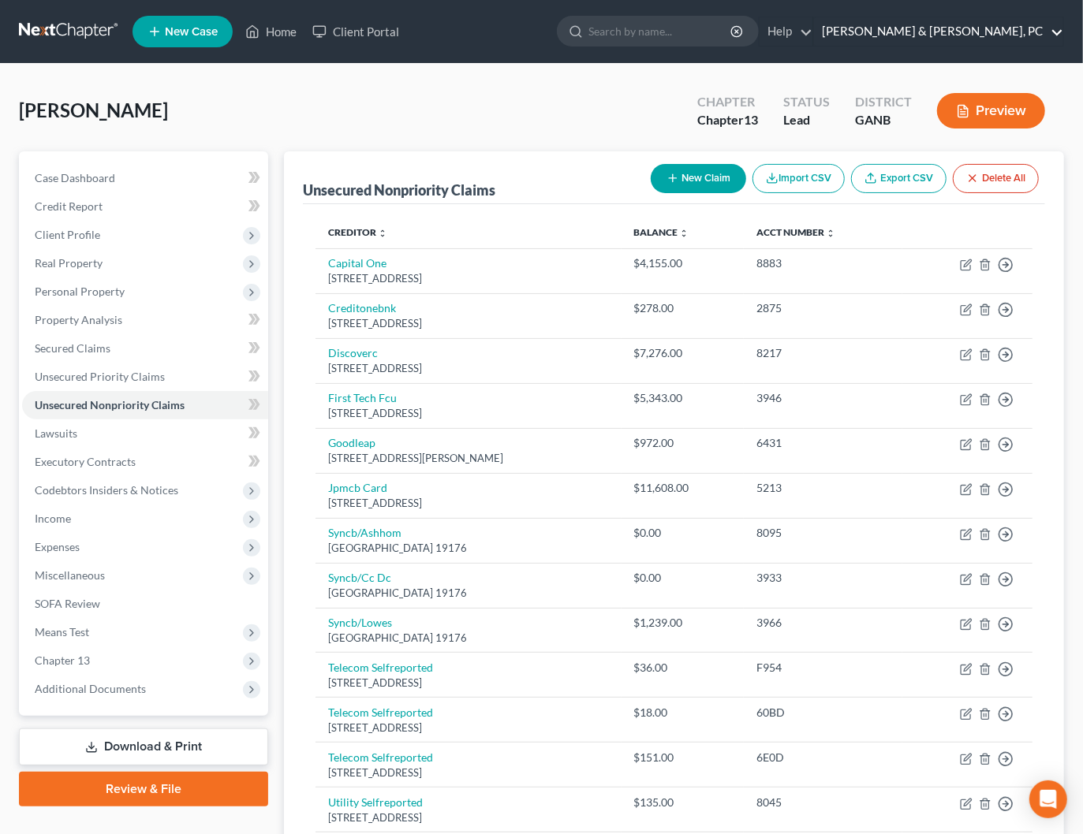
click at [1016, 28] on link "Blevins & Hong, PC" at bounding box center [938, 31] width 249 height 28
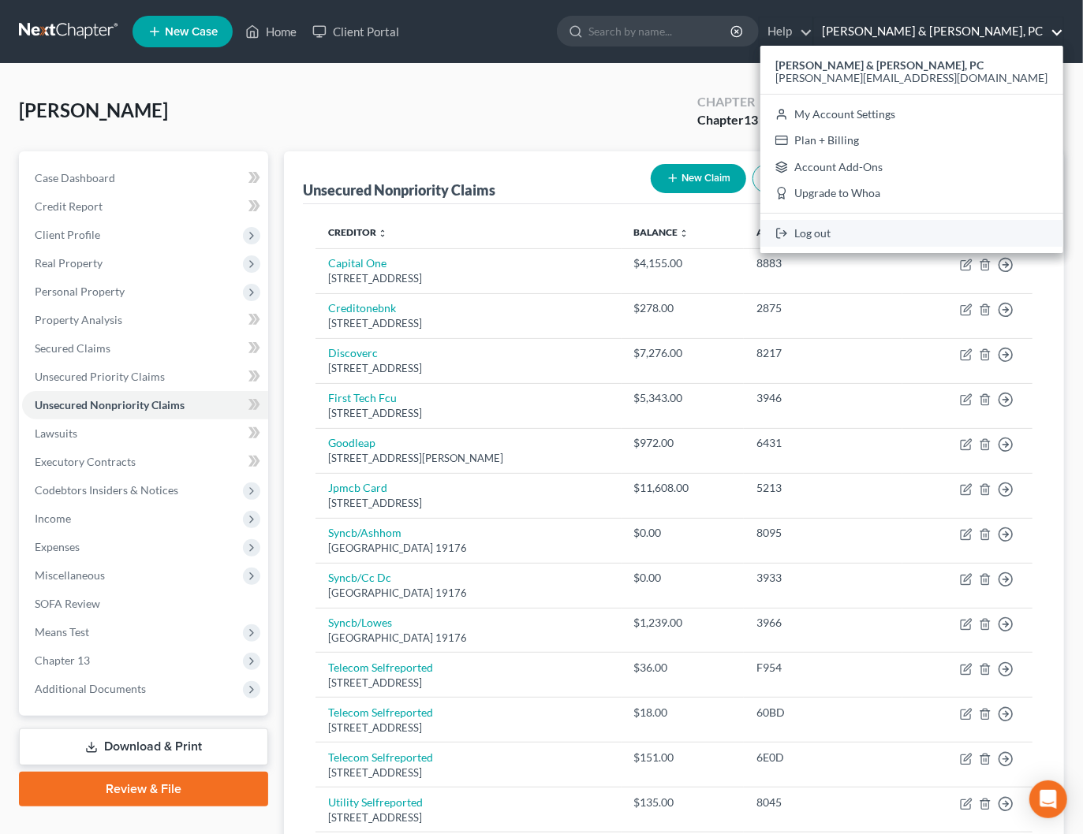
click at [788, 226] on icon at bounding box center [781, 233] width 13 height 19
